Goal: Find specific page/section: Find specific page/section

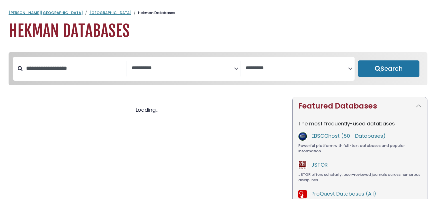
select select "Database Subject Filter"
select select "Database Vendors Filter"
select select "Database Subject Filter"
select select "Database Vendors Filter"
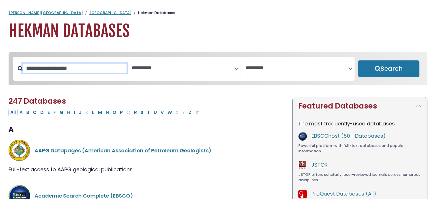
click at [49, 71] on input "Search database by title or keyword" at bounding box center [75, 67] width 104 height 9
click at [180, 88] on div "**********" at bounding box center [218, 73] width 426 height 42
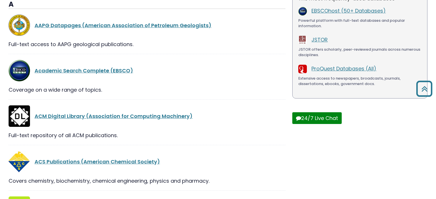
scroll to position [126, 0]
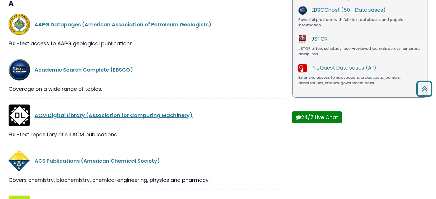
click at [320, 40] on link "JSTOR" at bounding box center [319, 38] width 16 height 7
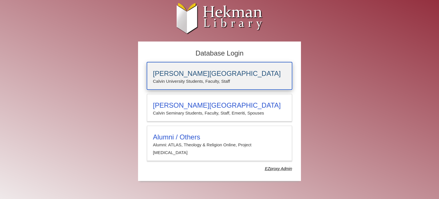
click at [188, 78] on p "Calvin University Students, Faculty, Staff" at bounding box center [219, 80] width 133 height 7
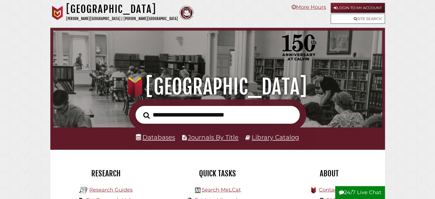
scroll to position [109, 326]
click at [147, 138] on link "Databases" at bounding box center [155, 136] width 39 height 7
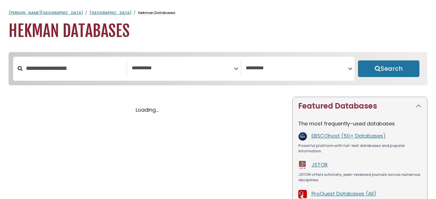
select select "Database Subject Filter"
select select "Database Vendors Filter"
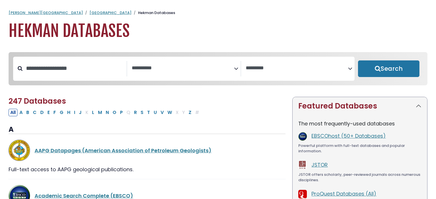
select select "Database Subject Filter"
select select "Database Vendors Filter"
click at [47, 115] on button "E" at bounding box center [49, 112] width 6 height 7
select select "Database Subject Filter"
select select "Database Vendors Filter"
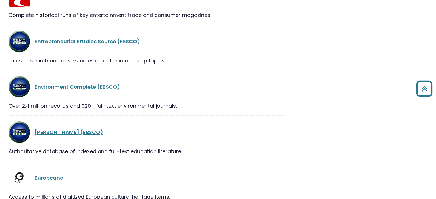
scroll to position [1221, 0]
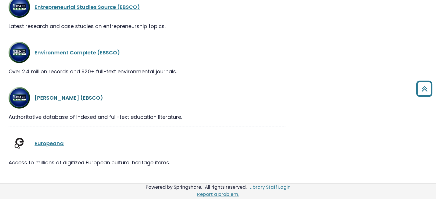
click at [46, 96] on link "[PERSON_NAME] (EBSCO)" at bounding box center [69, 97] width 69 height 7
